Goal: Task Accomplishment & Management: Manage account settings

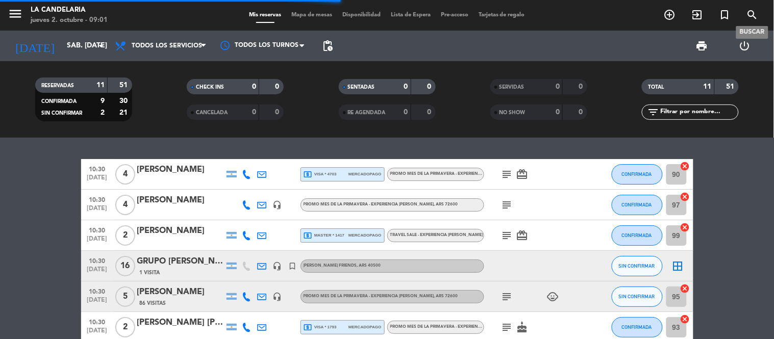
click at [755, 14] on icon "search" at bounding box center [752, 15] width 12 height 12
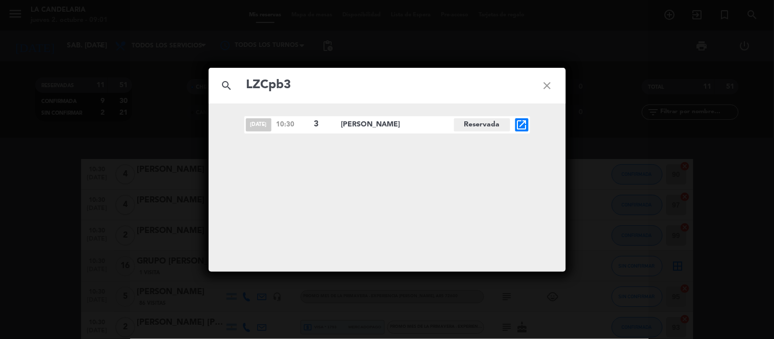
type input "LZCpb3"
click at [521, 123] on icon "open_in_new" at bounding box center [522, 125] width 12 height 12
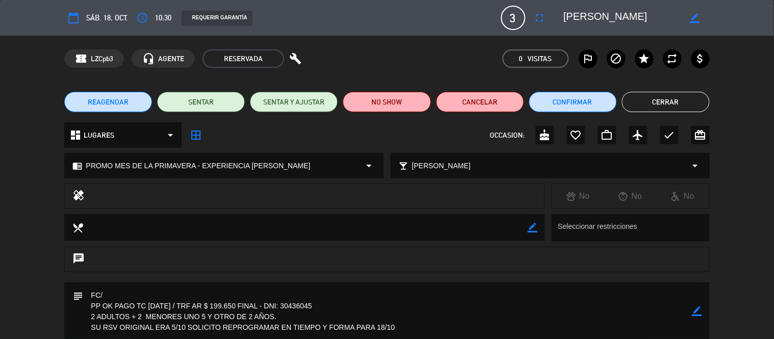
click at [754, 135] on div "dashboard LUGARES arrow_drop_down border_all OCCASION: cake favorite_border wor…" at bounding box center [387, 140] width 774 height 36
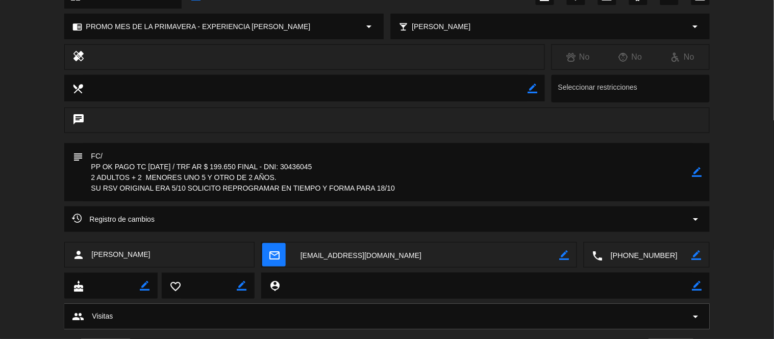
scroll to position [159, 0]
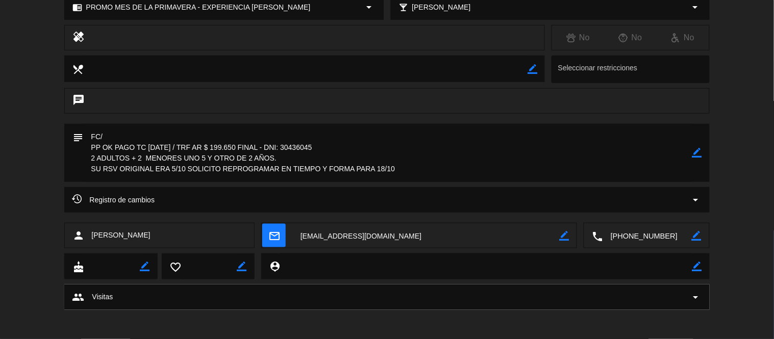
click at [449, 193] on div "Registro de cambios arrow_drop_down" at bounding box center [386, 200] width 645 height 26
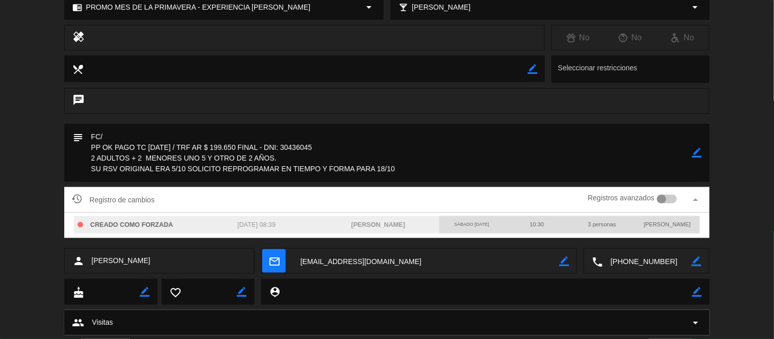
click at [449, 193] on div "Registro de cambios Registros avanzados arrow_drop_up" at bounding box center [387, 199] width 630 height 15
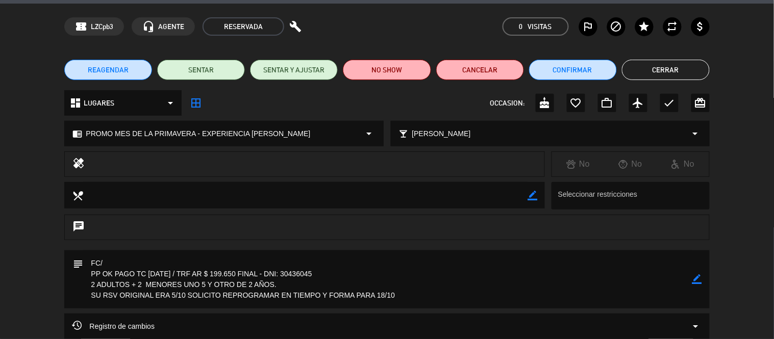
scroll to position [0, 0]
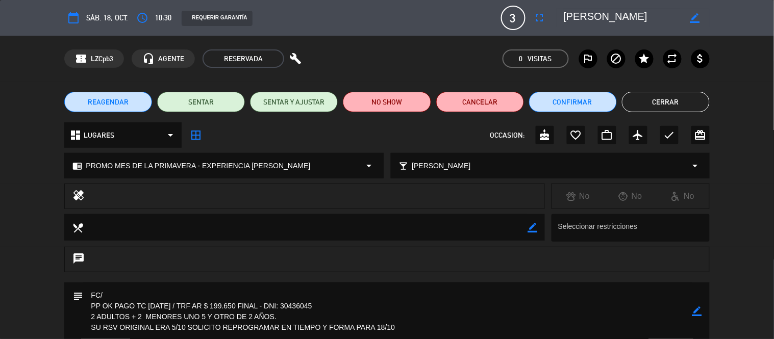
click at [657, 91] on div "REAGENDAR SENTAR SENTAR Y AJUSTAR NO SHOW Cancelar Confirmar Cerrar" at bounding box center [387, 102] width 774 height 41
click at [660, 98] on button "Cerrar" at bounding box center [666, 102] width 88 height 20
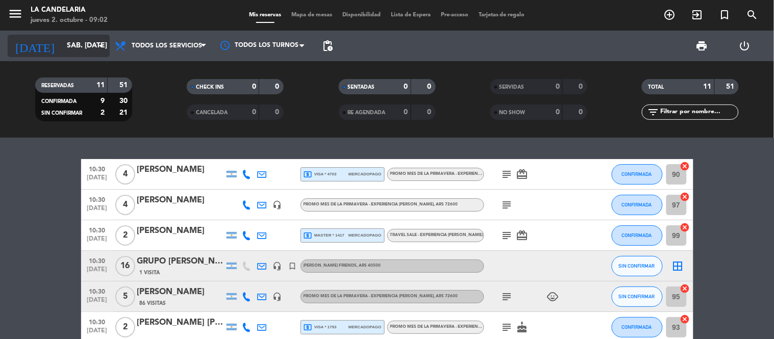
click at [75, 37] on input "sáb. [DATE]" at bounding box center [110, 46] width 97 height 18
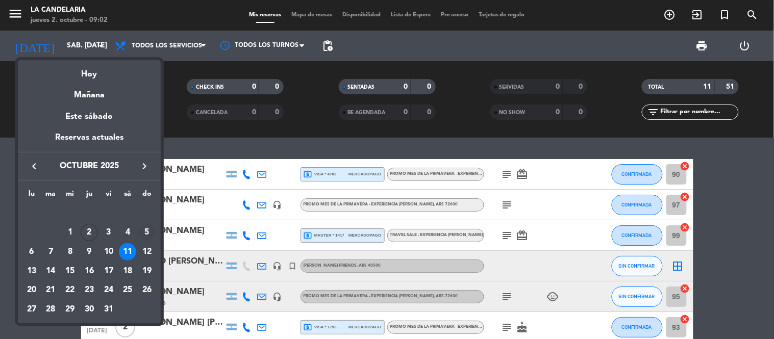
click at [142, 230] on div "5" at bounding box center [146, 232] width 17 height 17
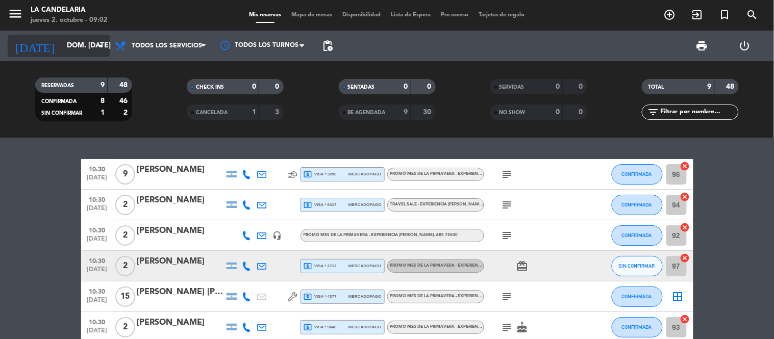
click at [90, 41] on input "dom. [DATE]" at bounding box center [110, 46] width 97 height 18
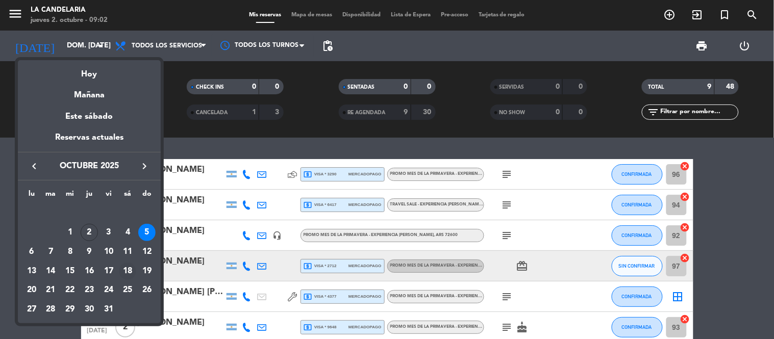
click at [127, 272] on div "18" at bounding box center [127, 271] width 17 height 17
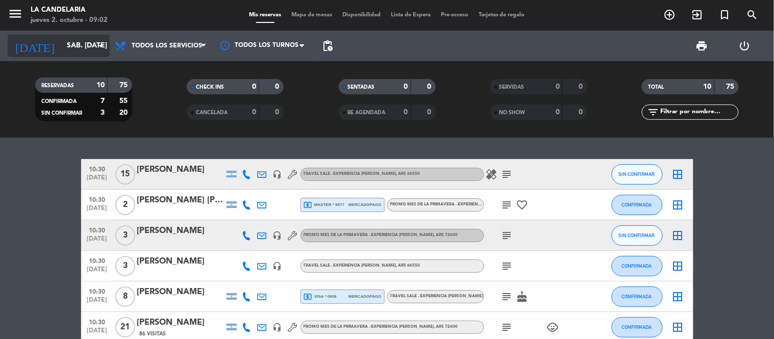
click at [77, 46] on input "sáb. [DATE]" at bounding box center [110, 46] width 97 height 18
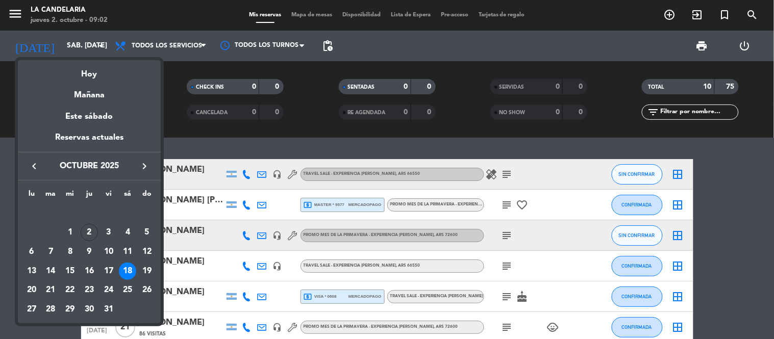
click at [141, 168] on icon "keyboard_arrow_right" at bounding box center [144, 166] width 12 height 12
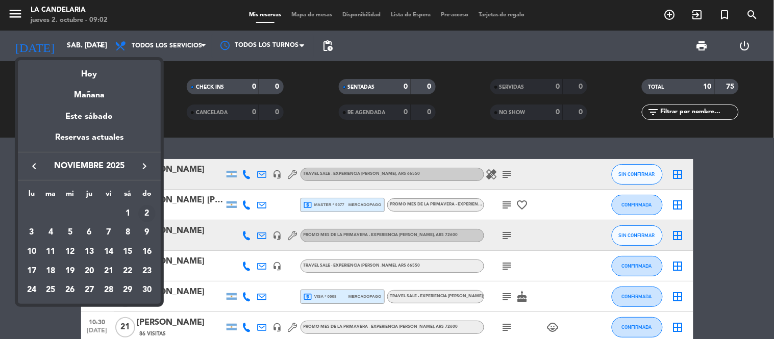
click at [145, 213] on div "2" at bounding box center [146, 213] width 17 height 17
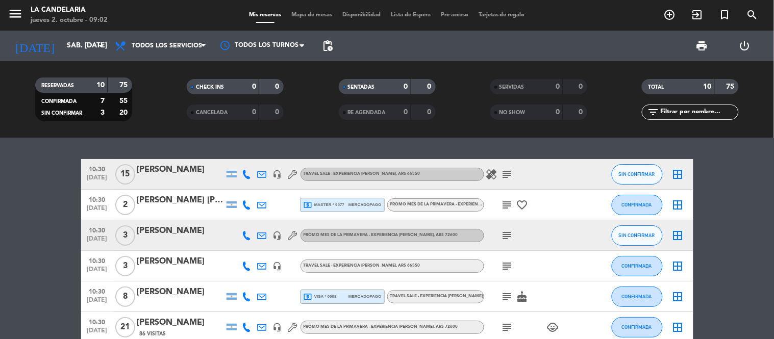
type input "dom. [DATE]"
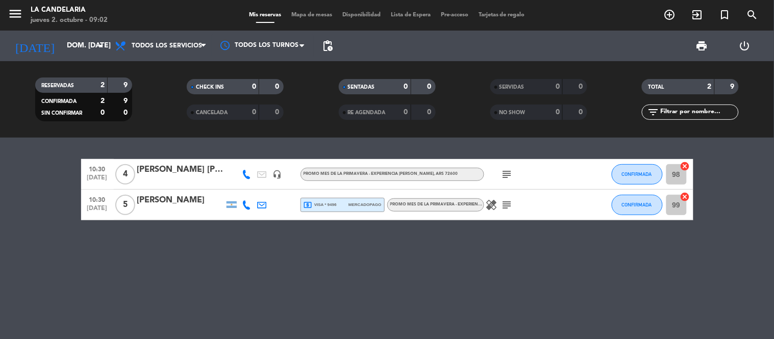
click at [161, 180] on div at bounding box center [180, 181] width 87 height 8
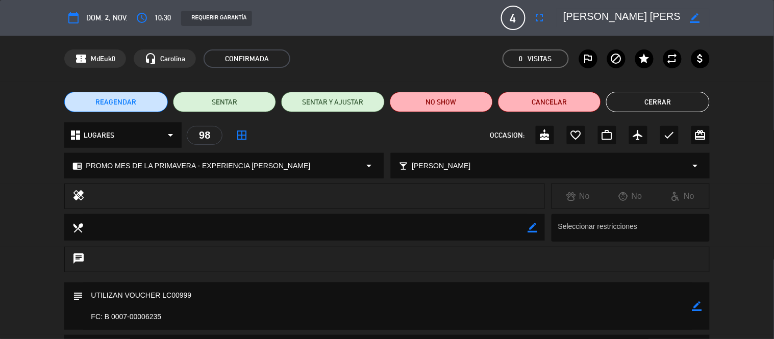
click at [128, 98] on span "REAGENDAR" at bounding box center [116, 102] width 41 height 11
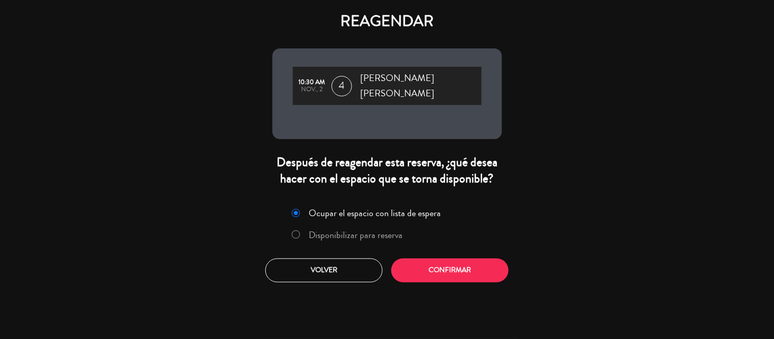
click at [355, 234] on label "Disponibilizar para reserva" at bounding box center [347, 235] width 121 height 18
drag, startPoint x: 473, startPoint y: 281, endPoint x: 461, endPoint y: 269, distance: 16.6
click at [461, 269] on div "REAGENDAR 10:30 AM nov., 2 4 [PERSON_NAME] [PERSON_NAME] Después de reagendar e…" at bounding box center [387, 169] width 774 height 339
click at [461, 269] on button "Confirmar" at bounding box center [449, 271] width 117 height 24
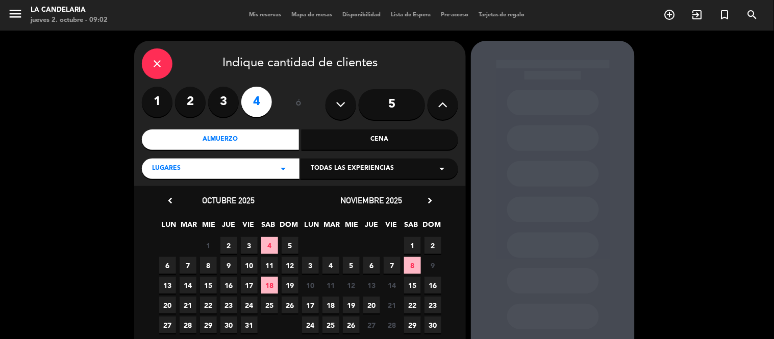
click at [269, 266] on span "11" at bounding box center [269, 265] width 17 height 17
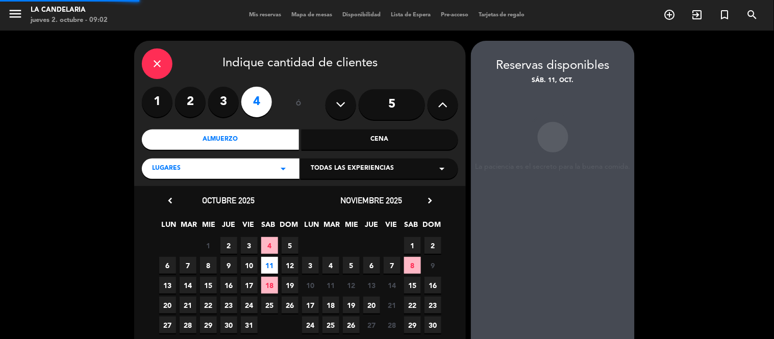
scroll to position [41, 0]
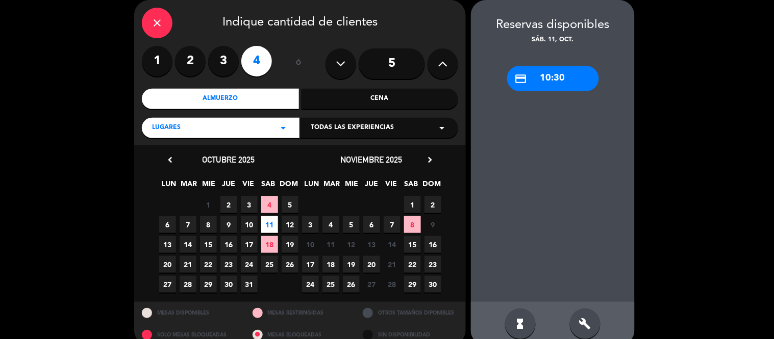
click at [413, 121] on div "Todas las experiencias arrow_drop_down" at bounding box center [380, 128] width 158 height 20
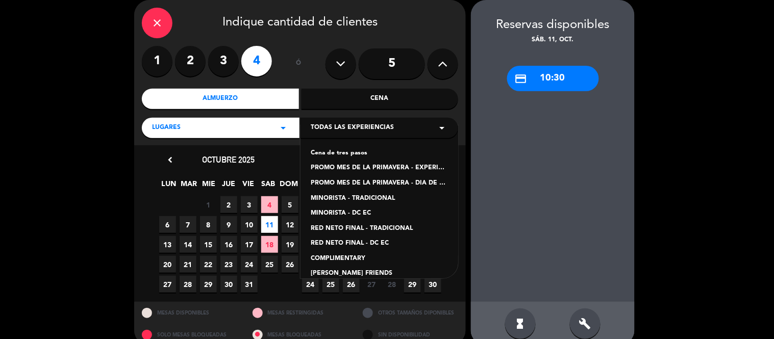
click at [386, 165] on div "PROMO MES DE LA PRIMAVERA - EXPERIENCIA [PERSON_NAME]" at bounding box center [379, 168] width 137 height 10
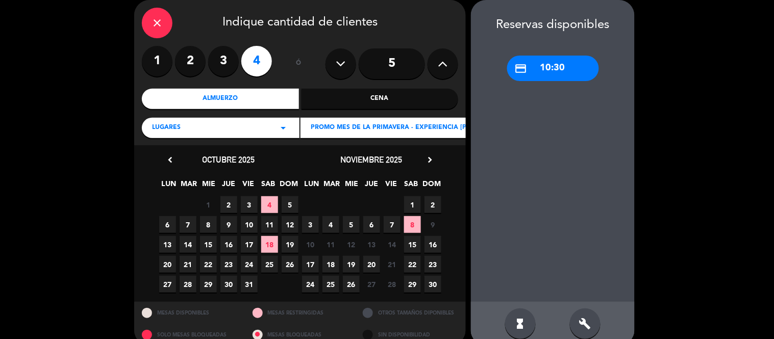
click at [551, 68] on div "credit_card 10:30" at bounding box center [553, 69] width 92 height 26
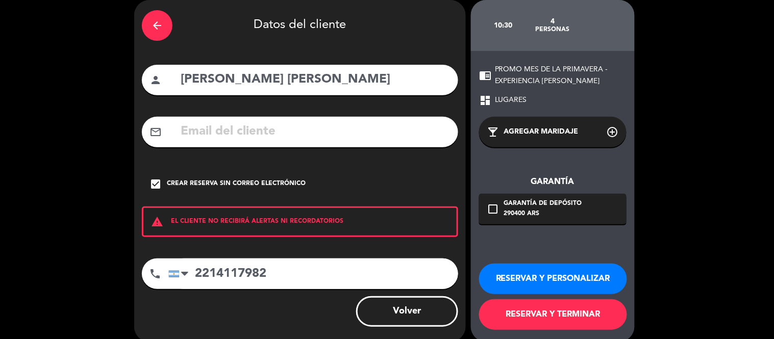
click at [520, 308] on button "RESERVAR Y TERMINAR" at bounding box center [553, 314] width 148 height 31
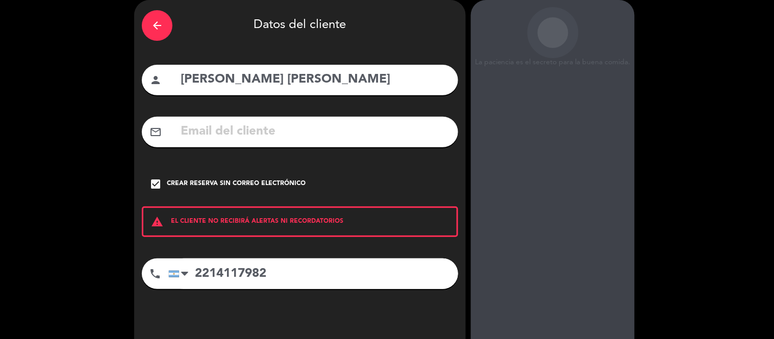
click at [170, 28] on div "arrow_back" at bounding box center [157, 25] width 31 height 31
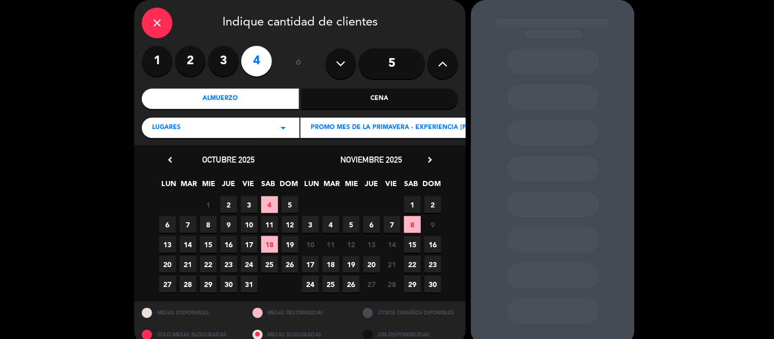
click at [149, 10] on div "close" at bounding box center [157, 23] width 31 height 31
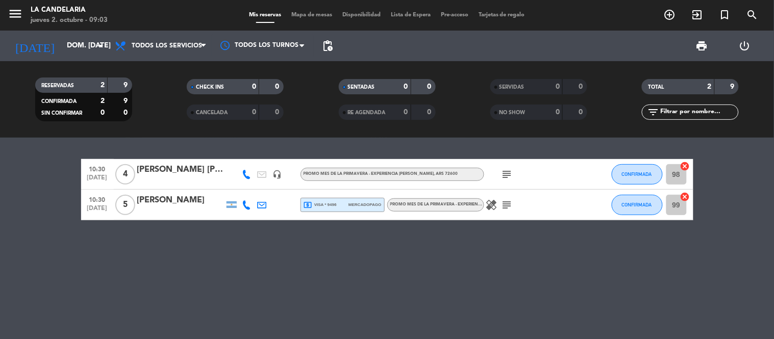
click at [166, 168] on div "[PERSON_NAME] [PERSON_NAME]" at bounding box center [180, 169] width 87 height 13
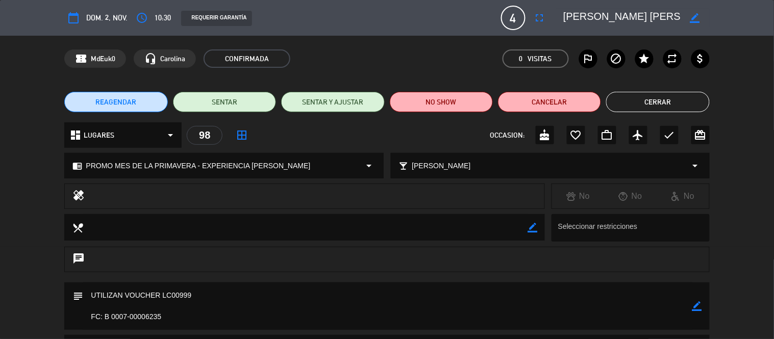
click at [116, 99] on span "REAGENDAR" at bounding box center [116, 102] width 41 height 11
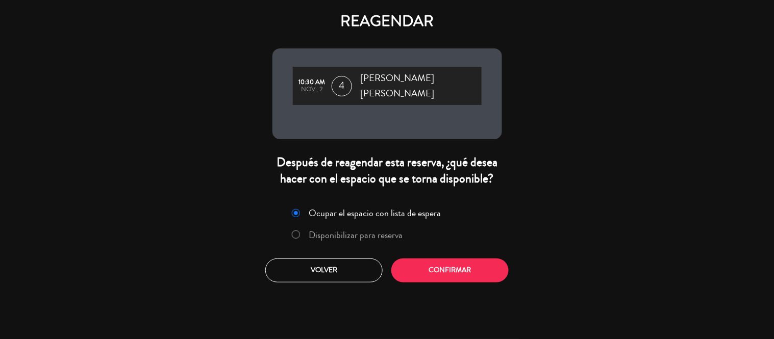
click at [356, 231] on label "Disponibilizar para reserva" at bounding box center [356, 235] width 94 height 9
click at [429, 259] on button "Confirmar" at bounding box center [449, 271] width 117 height 24
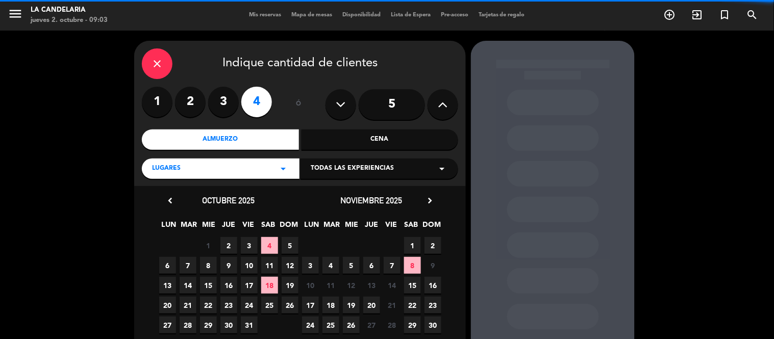
click at [349, 168] on span "Todas las experiencias" at bounding box center [352, 169] width 83 height 10
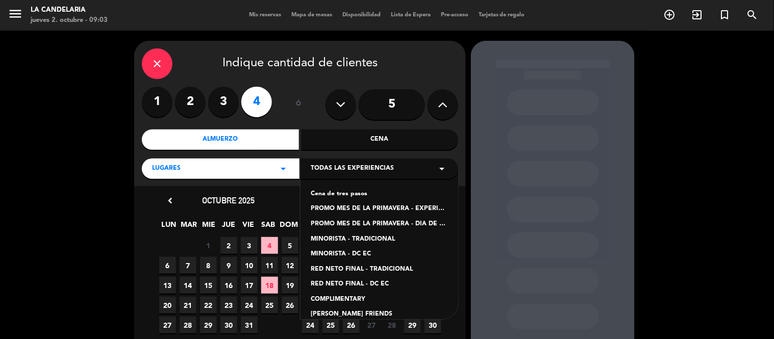
click at [366, 210] on div "PROMO MES DE LA PRIMAVERA - EXPERIENCIA [PERSON_NAME]" at bounding box center [379, 209] width 137 height 10
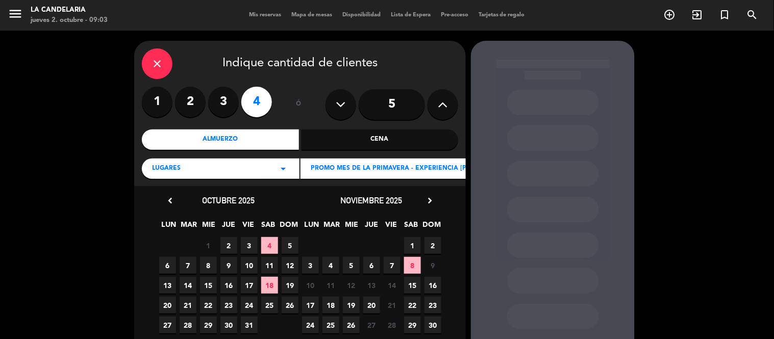
click at [264, 265] on span "11" at bounding box center [269, 265] width 17 height 17
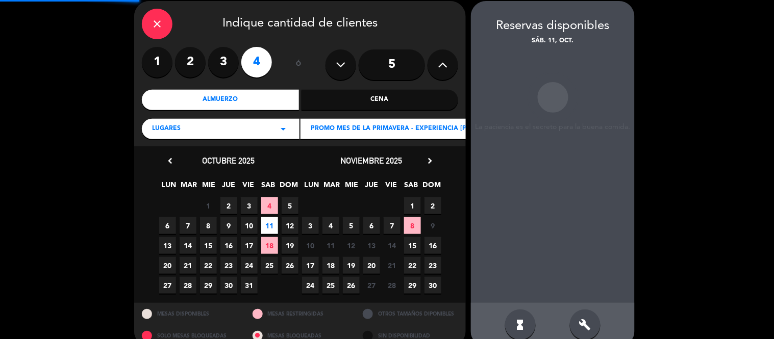
scroll to position [41, 0]
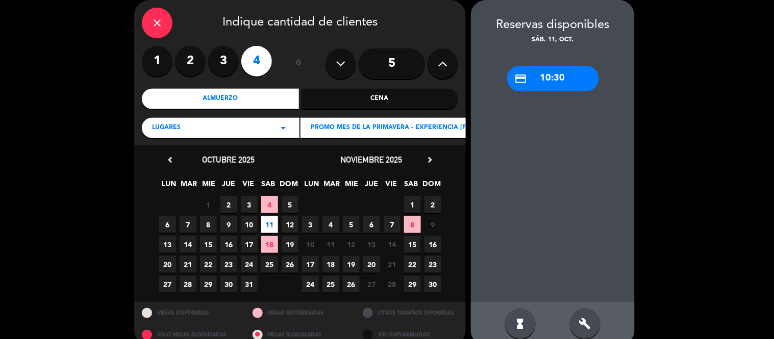
click at [561, 84] on div "credit_card 10:30" at bounding box center [553, 79] width 92 height 26
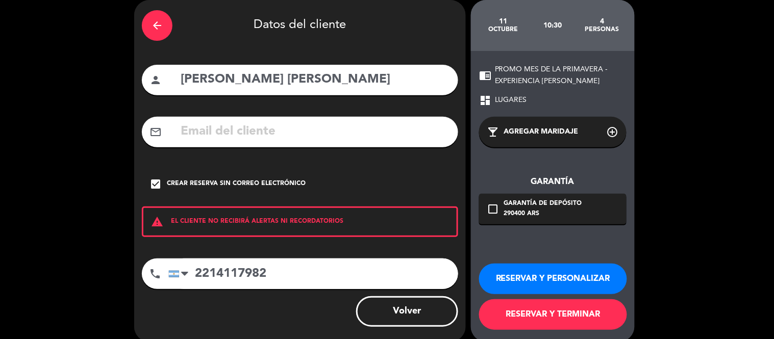
click at [243, 85] on input "[PERSON_NAME] [PERSON_NAME]" at bounding box center [315, 79] width 271 height 21
click at [162, 172] on div "check_box Crear reserva sin correo electrónico" at bounding box center [300, 184] width 316 height 31
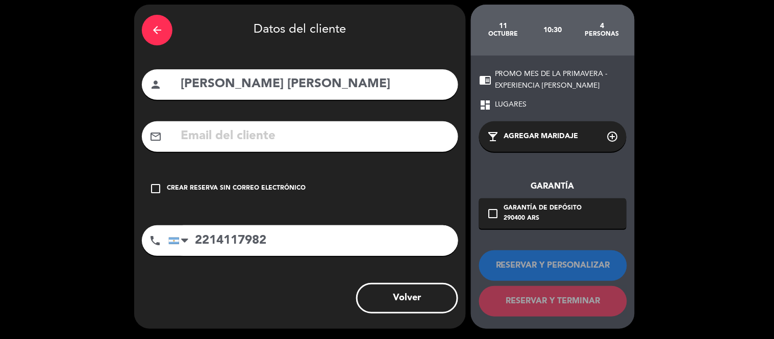
scroll to position [36, 0]
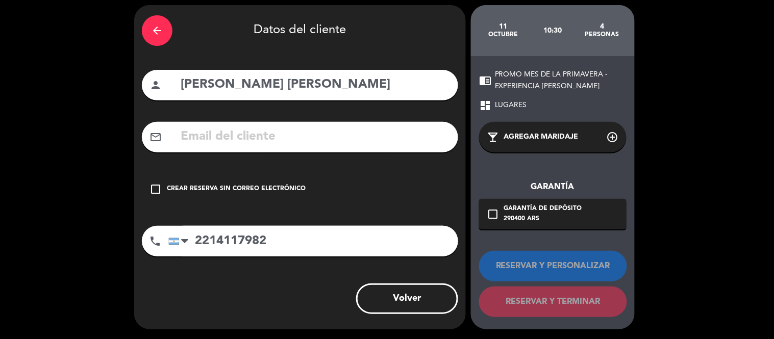
paste input "[EMAIL_ADDRESS][DOMAIN_NAME]"
click at [212, 136] on input "[EMAIL_ADDRESS][DOMAIN_NAME]" at bounding box center [315, 137] width 271 height 21
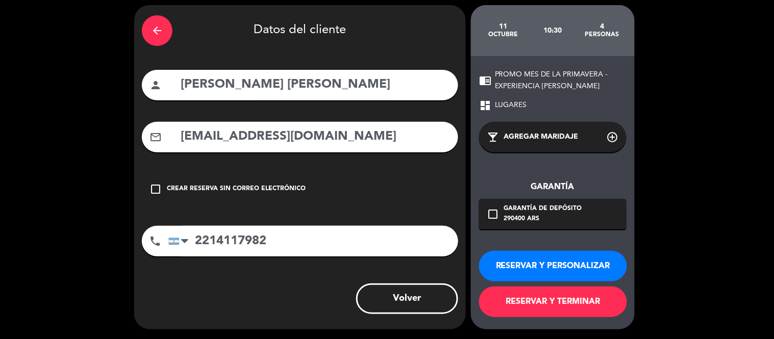
type input "[EMAIL_ADDRESS][DOMAIN_NAME]"
click at [542, 304] on button "RESERVAR Y TERMINAR" at bounding box center [553, 302] width 148 height 31
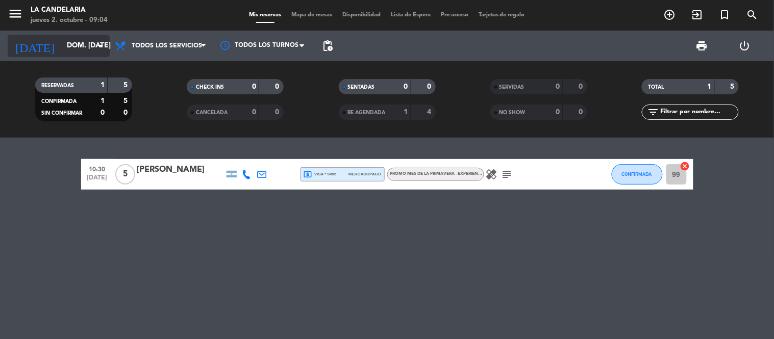
click at [85, 43] on input "dom. [DATE]" at bounding box center [110, 46] width 97 height 18
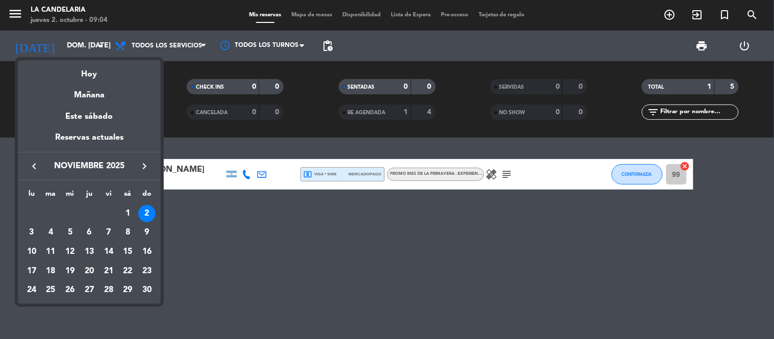
click at [36, 164] on icon "keyboard_arrow_left" at bounding box center [34, 166] width 12 height 12
click at [127, 248] on div "11" at bounding box center [127, 251] width 17 height 17
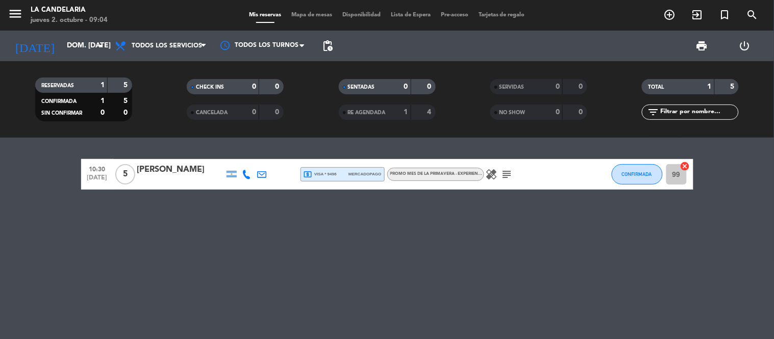
type input "sáb. [DATE]"
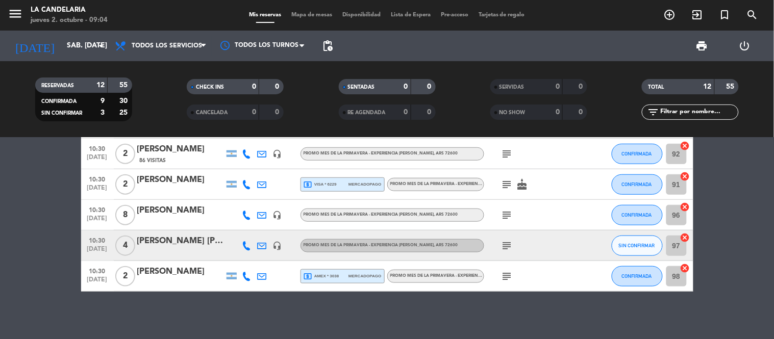
scroll to position [238, 0]
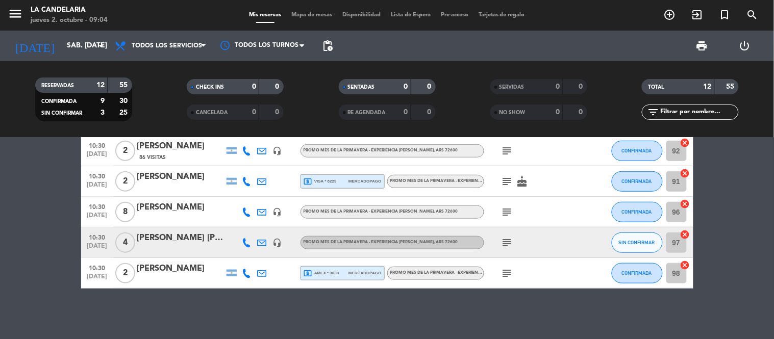
click at [185, 233] on div "[PERSON_NAME] [PERSON_NAME]" at bounding box center [180, 238] width 87 height 13
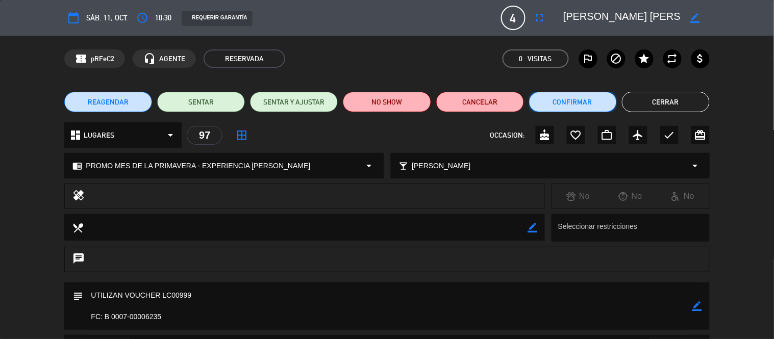
click at [603, 98] on button "Confirmar" at bounding box center [573, 102] width 88 height 20
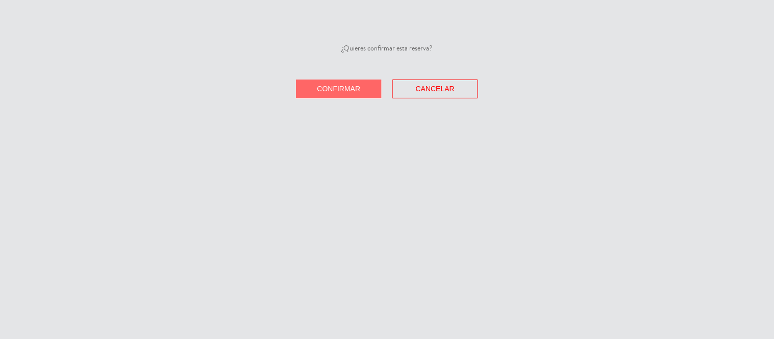
click at [358, 94] on button "Confirmar" at bounding box center [339, 89] width 86 height 19
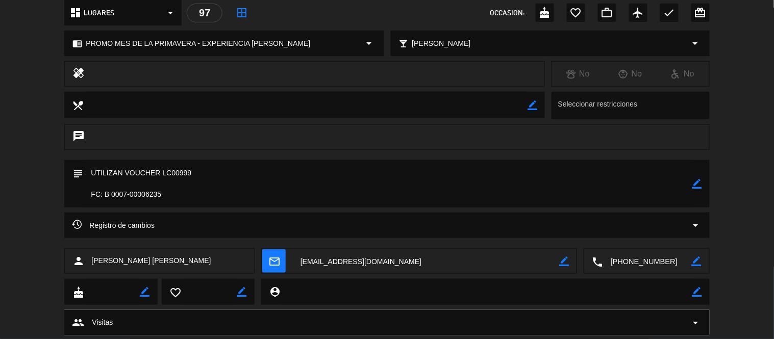
scroll to position [149, 0]
